Goal: Check status: Check status

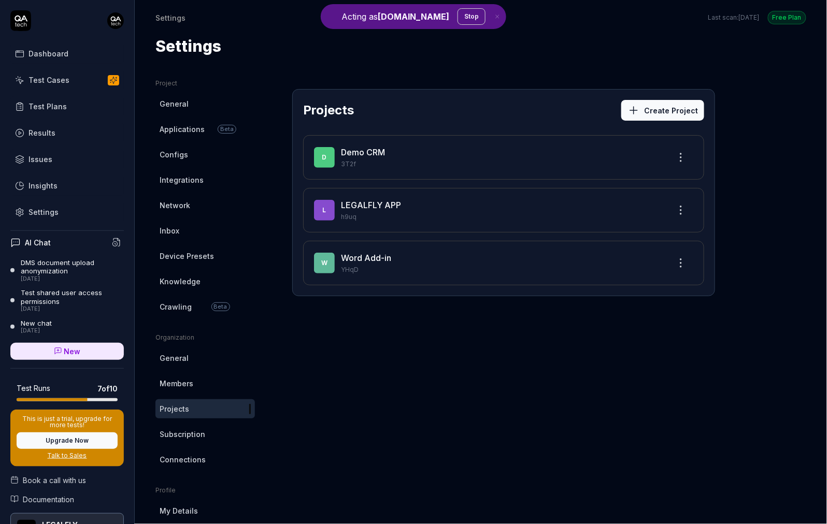
click at [193, 305] on link "Crawling Beta" at bounding box center [204, 306] width 99 height 19
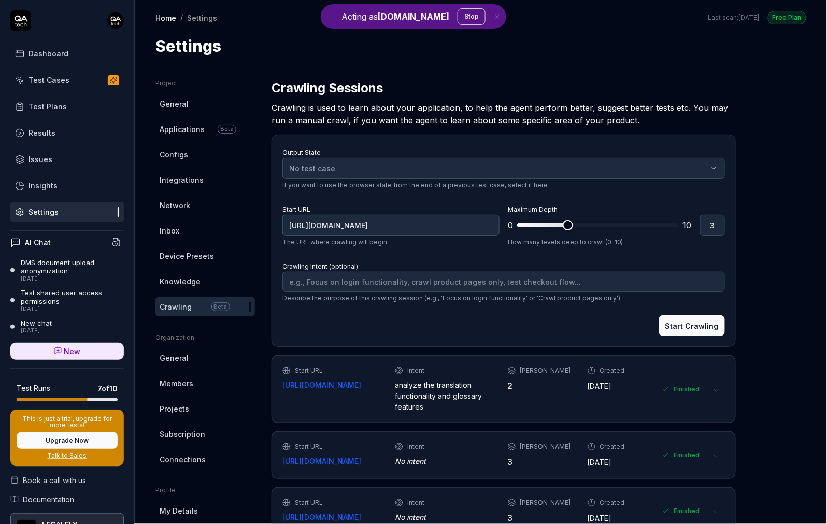
click at [354, 404] on div "Start URL [URL][DOMAIN_NAME] Intent analyze the translation functionality and g…" at bounding box center [491, 389] width 418 height 46
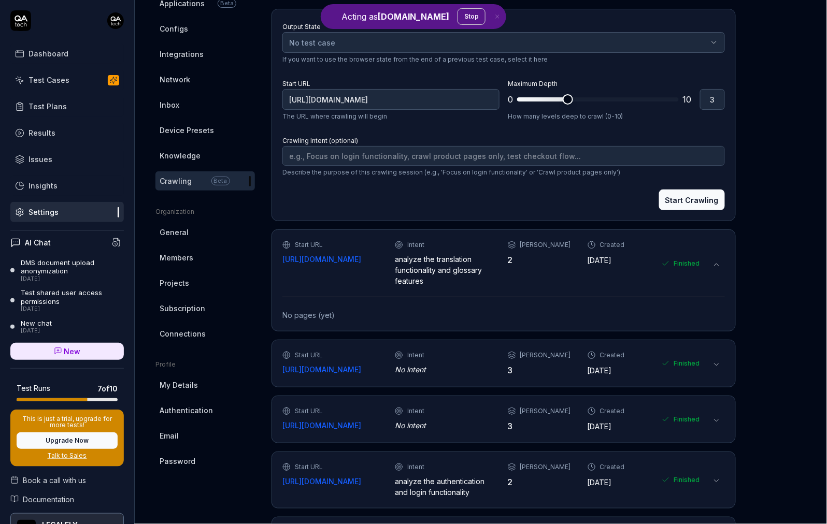
scroll to position [158, 0]
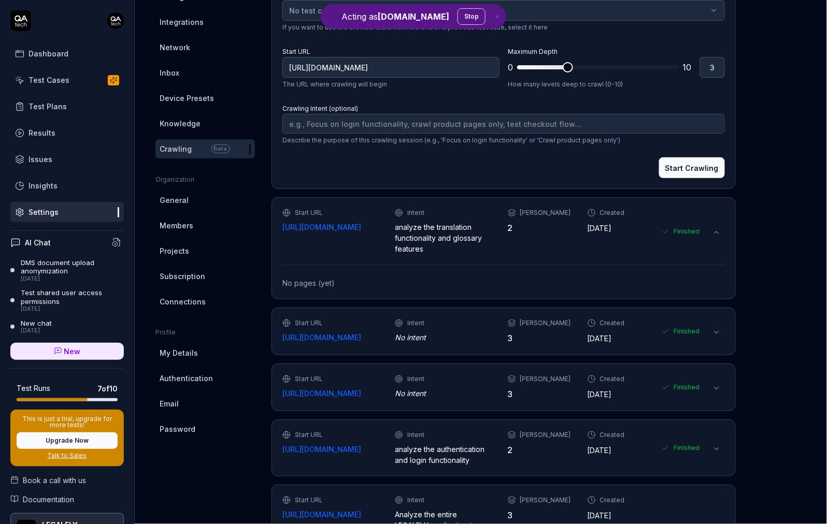
click at [691, 231] on div "Finished" at bounding box center [681, 231] width 38 height 46
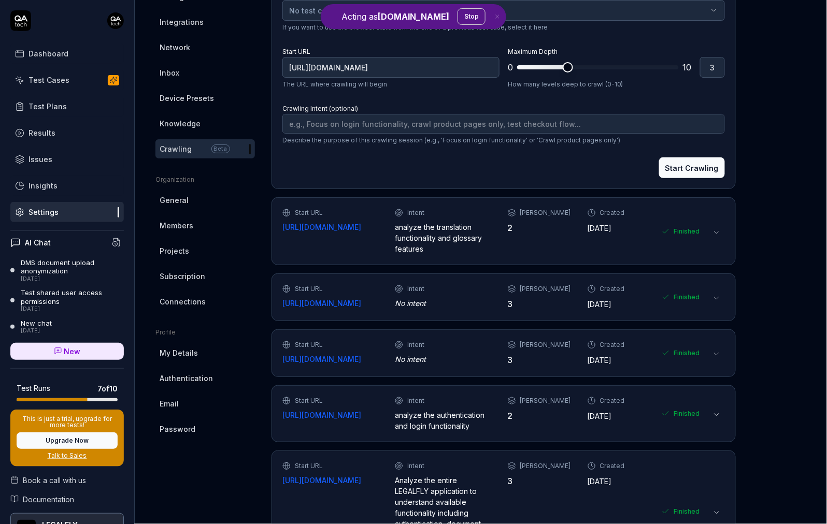
click at [691, 231] on div "Finished" at bounding box center [681, 231] width 38 height 46
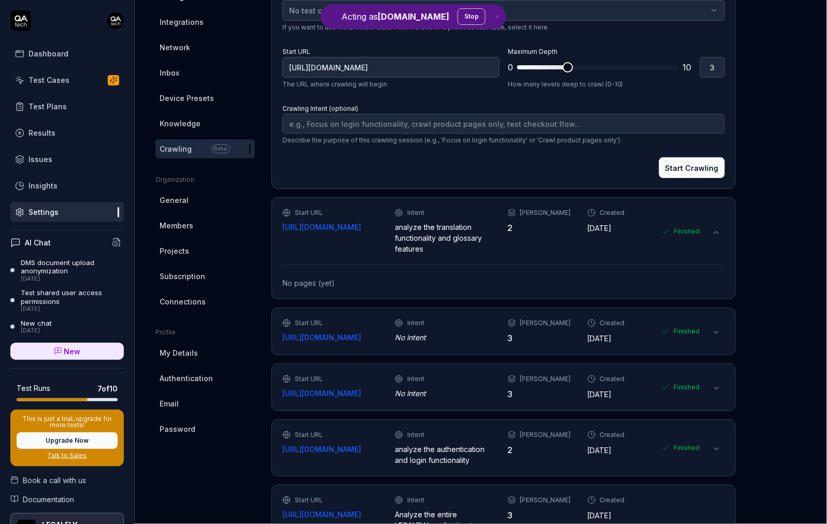
click at [689, 233] on div "Finished" at bounding box center [681, 231] width 38 height 46
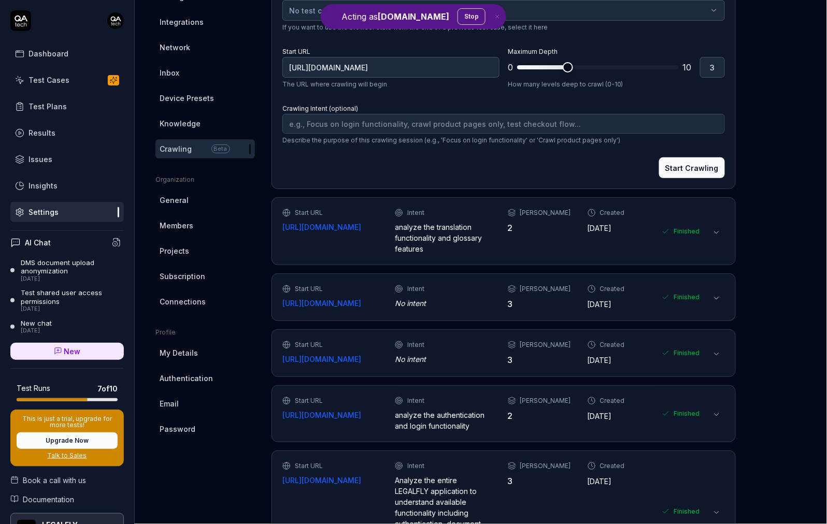
click at [673, 302] on div "Finished" at bounding box center [681, 297] width 38 height 26
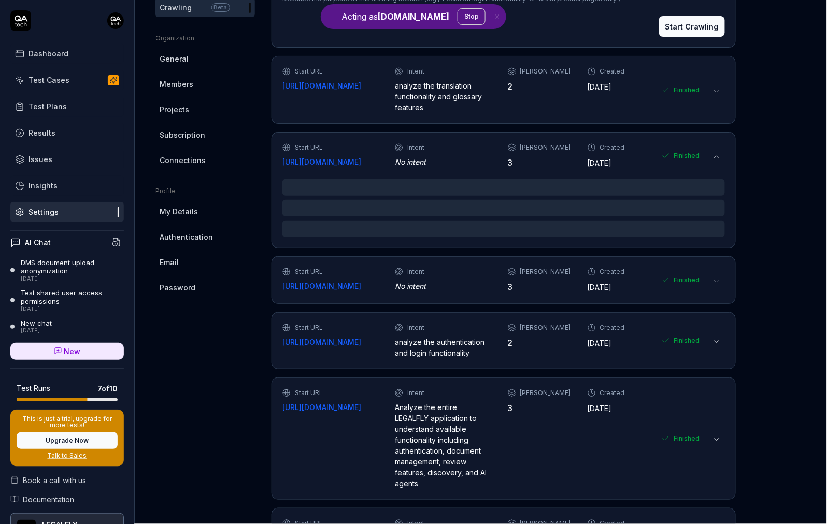
scroll to position [301, 0]
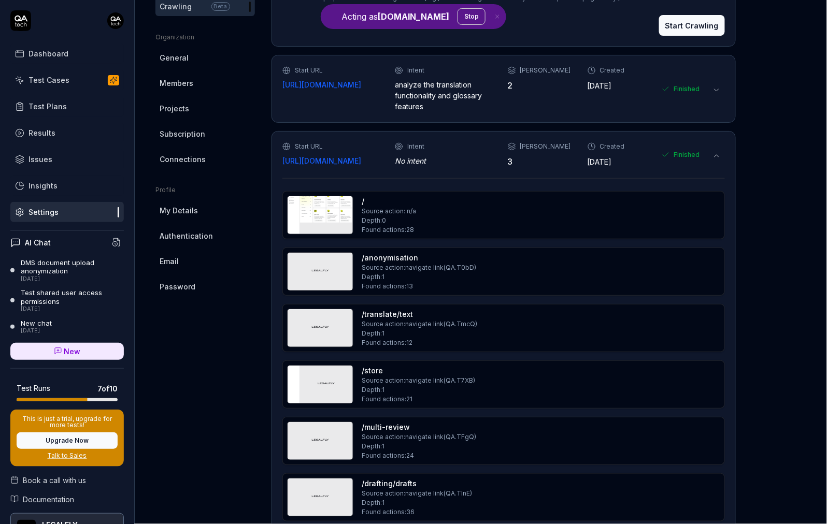
click at [684, 277] on div "/anonymisation Source action: navigate link ( QA.T0bD ) Depth: 1 Found actions:…" at bounding box center [503, 271] width 433 height 39
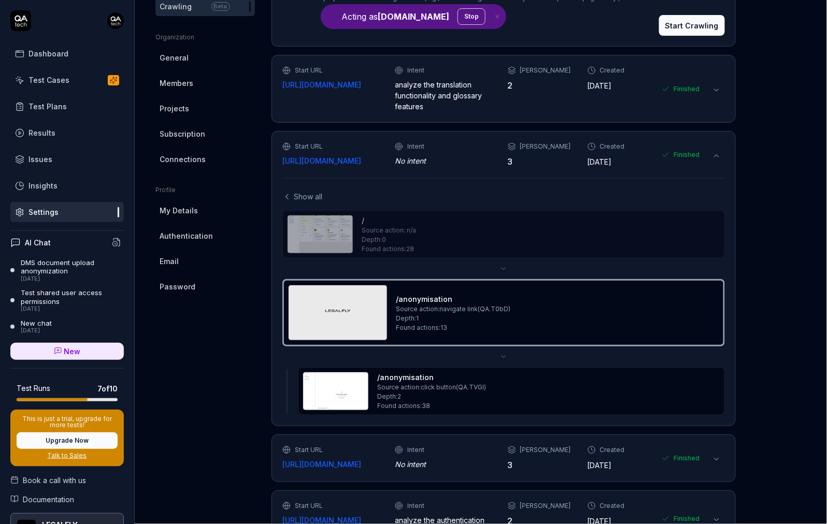
click at [776, 241] on div "Project General Applications Beta Configs Integrations Network Inbox Device Pre…" at bounding box center [480, 340] width 651 height 1124
click at [302, 191] on span "Show all" at bounding box center [308, 196] width 28 height 11
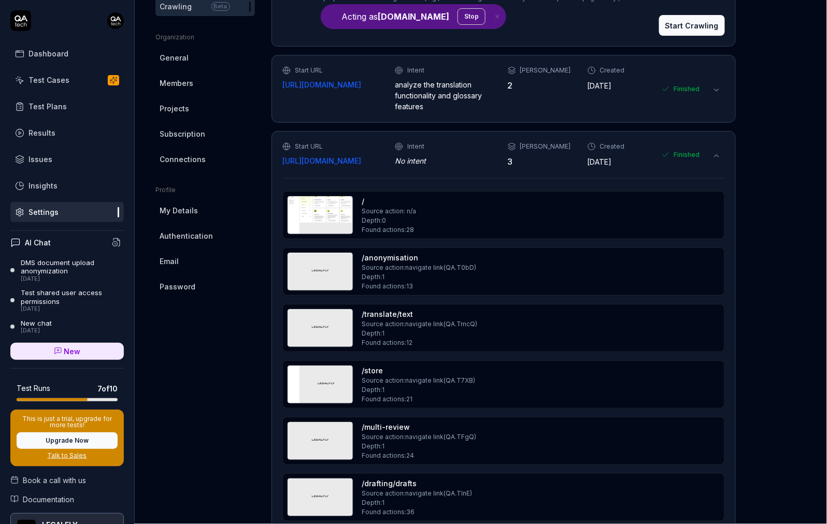
click at [315, 211] on img at bounding box center [320, 215] width 65 height 38
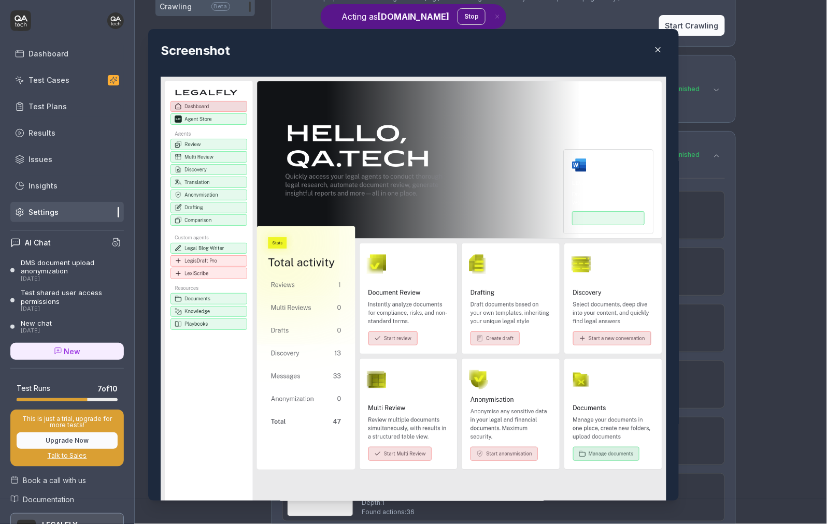
type textarea "*"
